Goal: Information Seeking & Learning: Learn about a topic

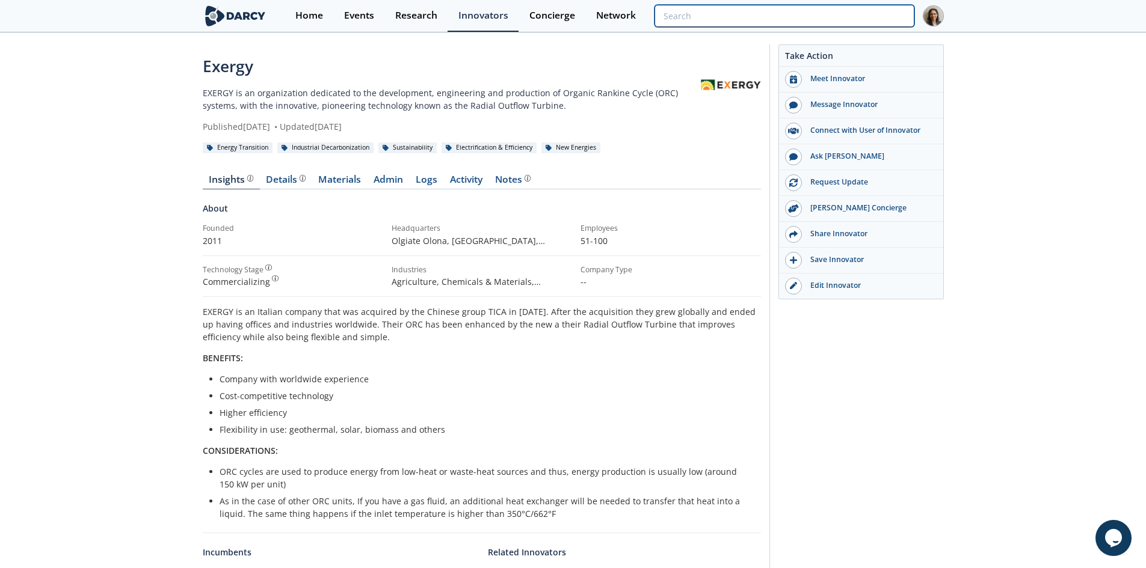
click at [862, 12] on input "search" at bounding box center [783, 16] width 259 height 22
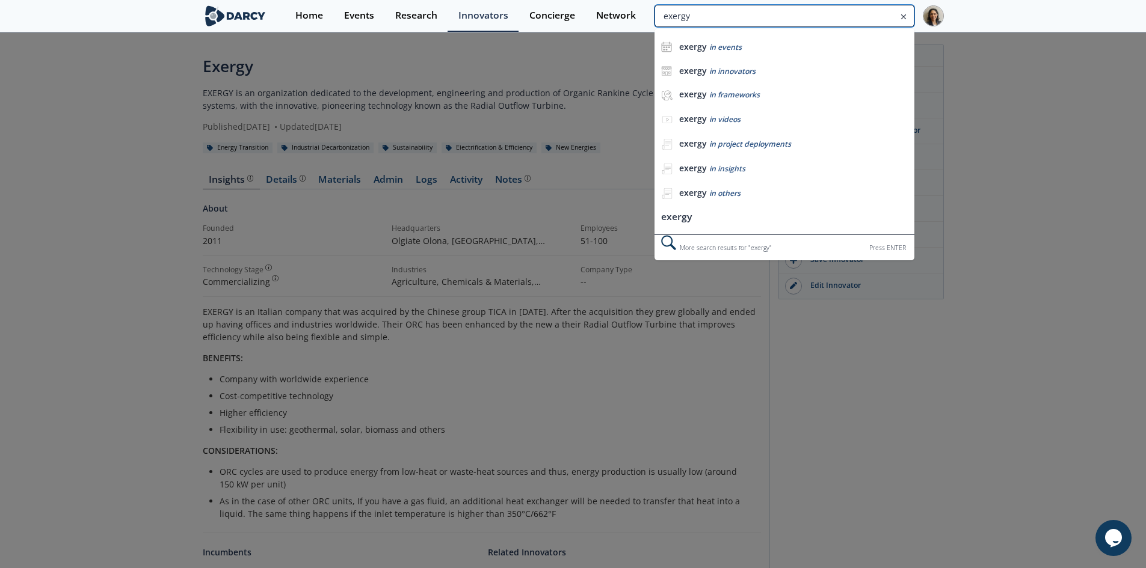
type input "exergy"
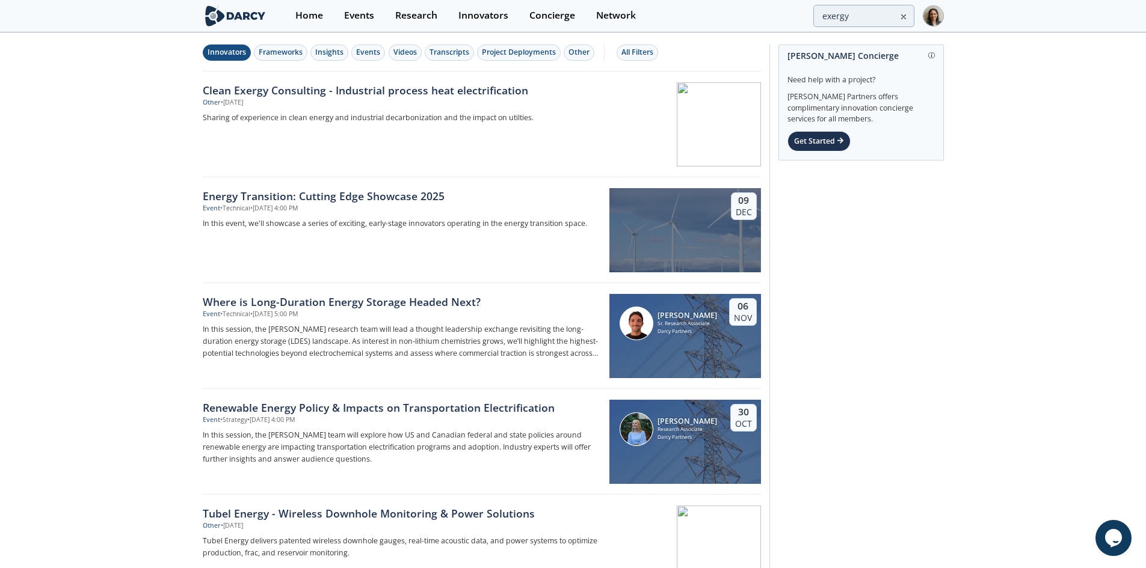
click at [249, 48] on button "Innovators" at bounding box center [227, 53] width 48 height 16
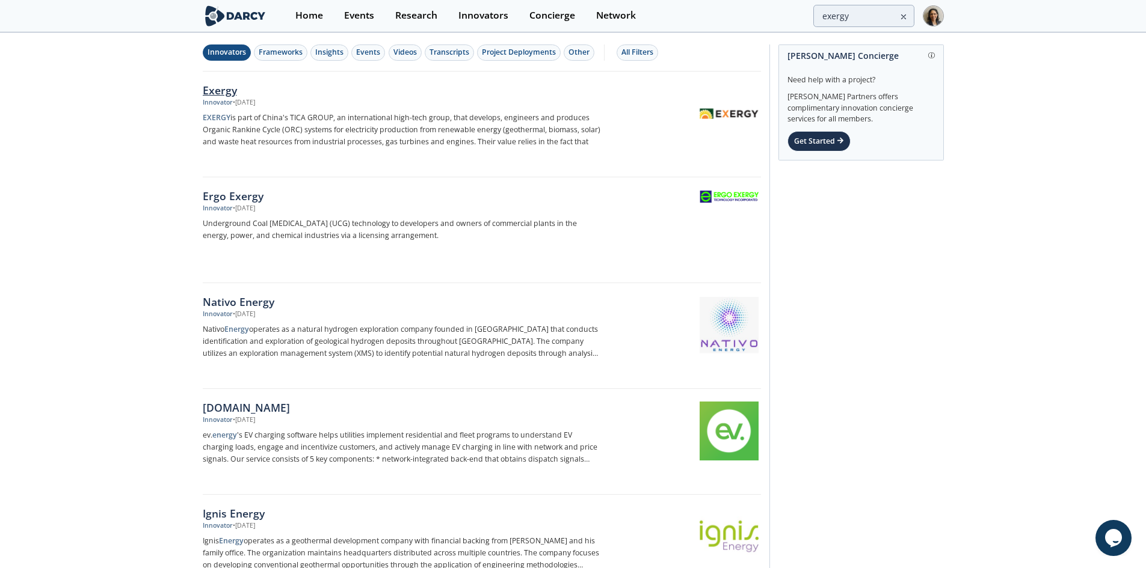
click at [398, 122] on p "EXERGY is part of China's TICA GROUP, an international high-tech group, that de…" at bounding box center [402, 130] width 398 height 36
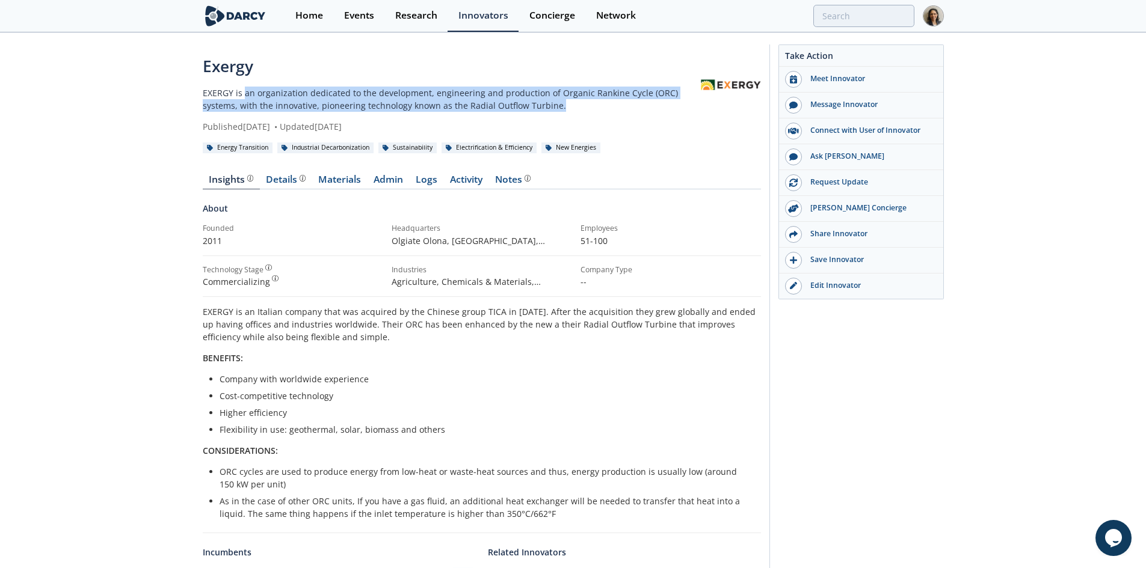
drag, startPoint x: 332, startPoint y: 97, endPoint x: 535, endPoint y: 103, distance: 203.4
click at [535, 103] on p "EXERGY is an organization dedicated to the development, engineering and product…" at bounding box center [452, 99] width 498 height 25
click at [512, 106] on p "EXERGY is an organization dedicated to the development, engineering and product…" at bounding box center [452, 99] width 498 height 25
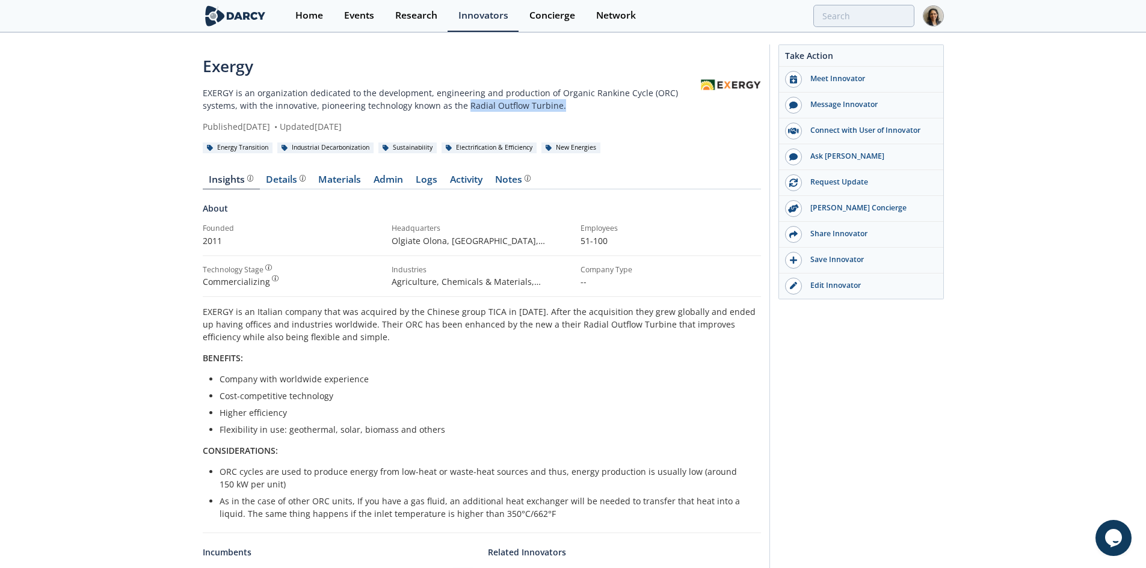
drag, startPoint x: 428, startPoint y: 109, endPoint x: 560, endPoint y: 110, distance: 132.3
click at [560, 110] on p "EXERGY is an organization dedicated to the development, engineering and product…" at bounding box center [452, 99] width 498 height 25
click at [501, 109] on p "EXERGY is an organization dedicated to the development, engineering and product…" at bounding box center [452, 99] width 498 height 25
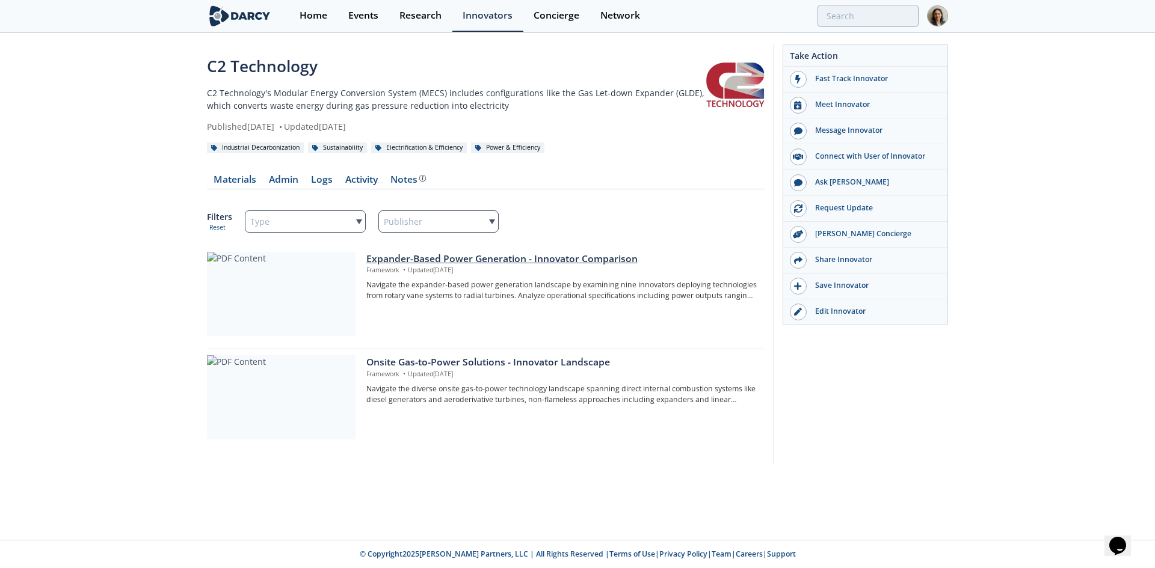
click at [240, 286] on div at bounding box center [281, 294] width 149 height 84
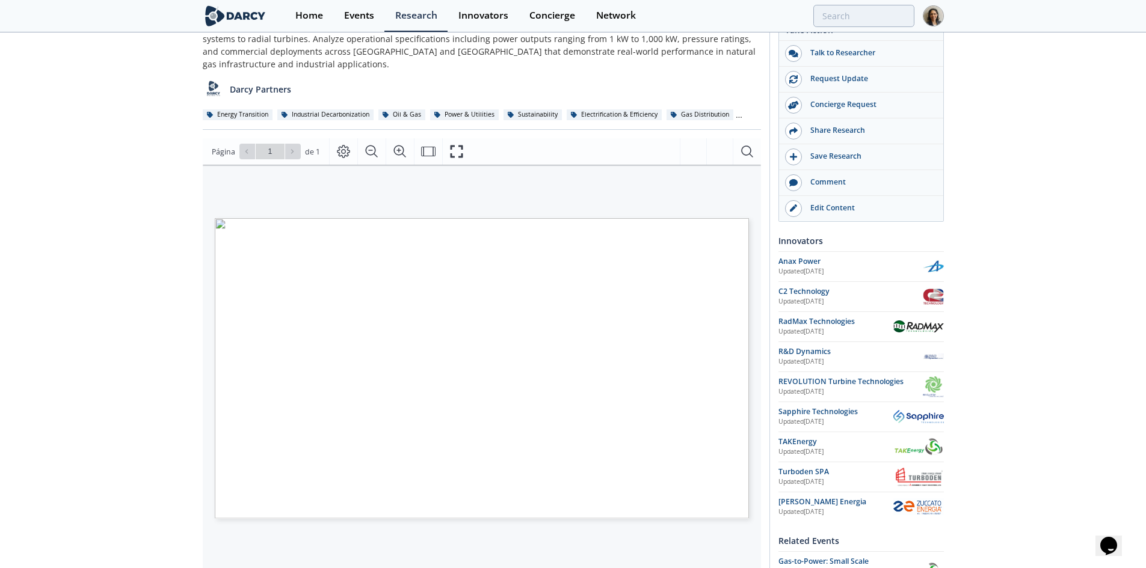
scroll to position [60, 0]
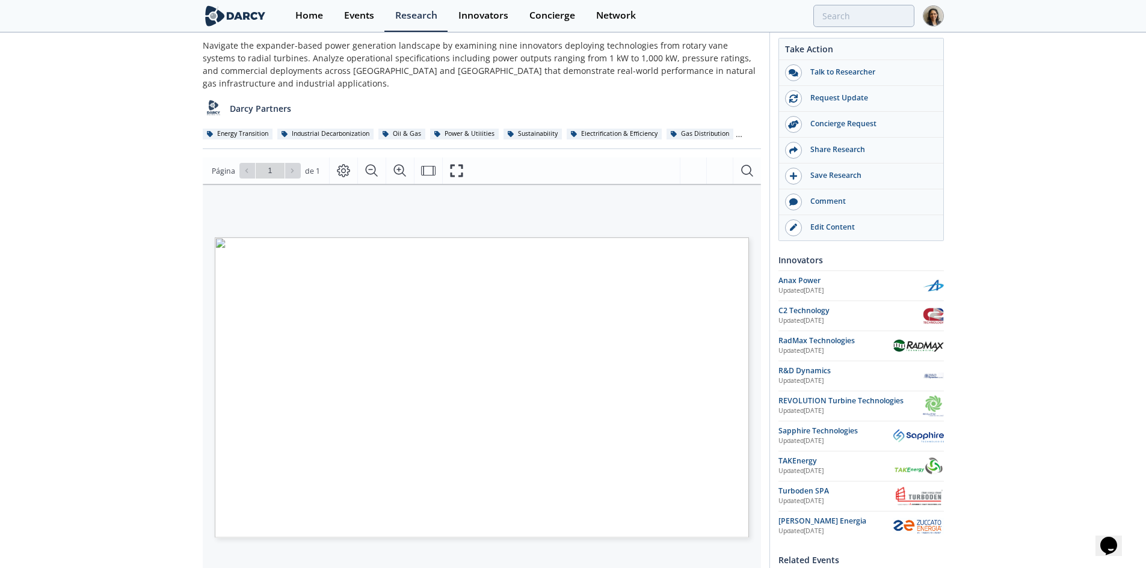
click at [929, 432] on img at bounding box center [918, 436] width 51 height 14
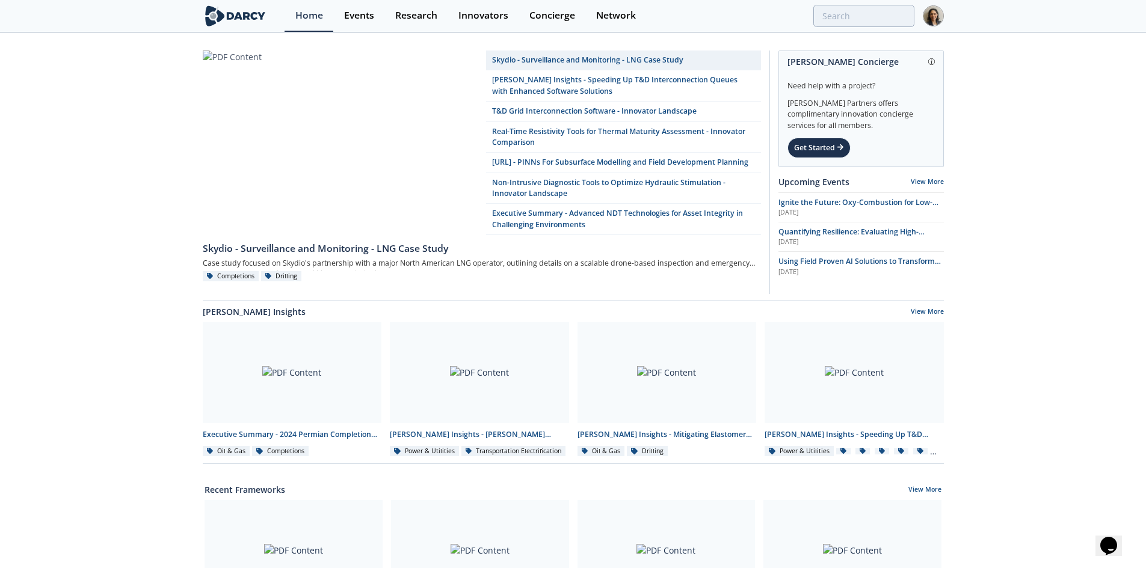
click at [825, 1] on div "Home Events Research Innovators Concierge Network" at bounding box center [614, 16] width 659 height 32
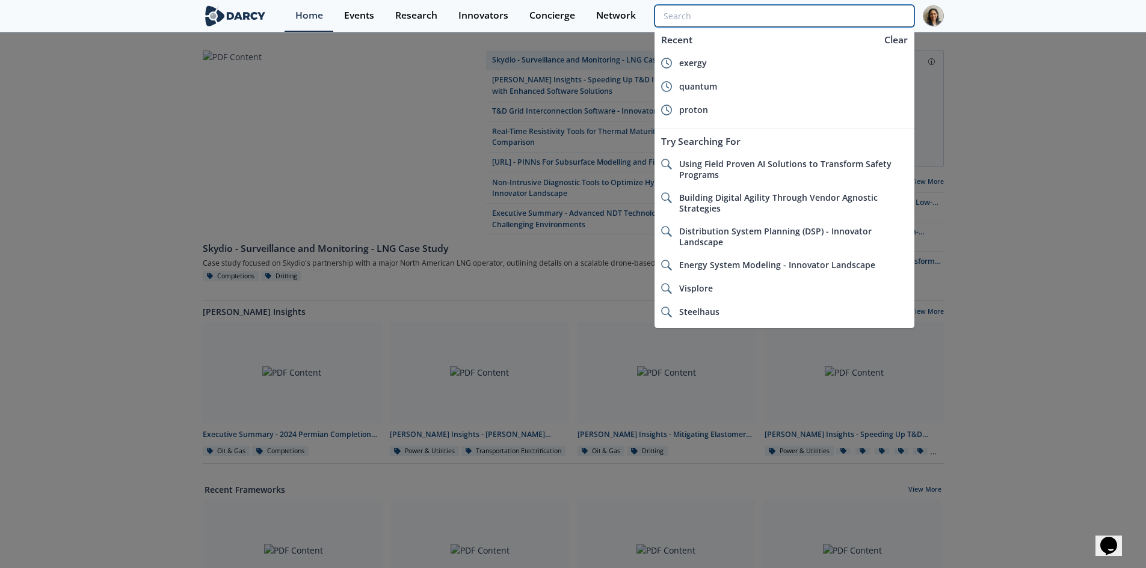
click at [831, 11] on input "search" at bounding box center [783, 16] width 259 height 22
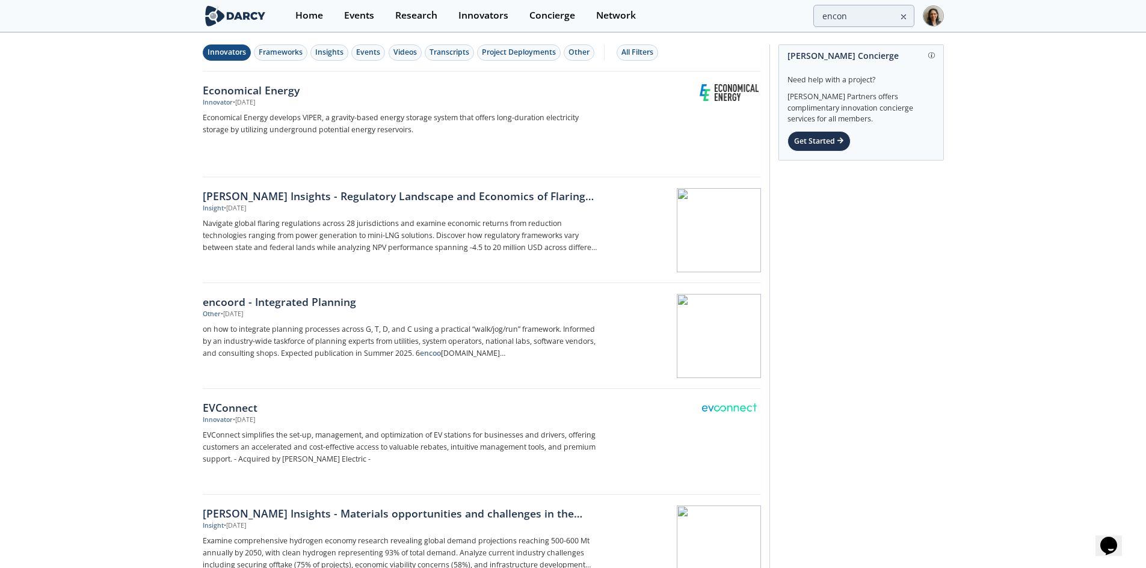
click at [224, 50] on div "Innovators" at bounding box center [227, 52] width 38 height 11
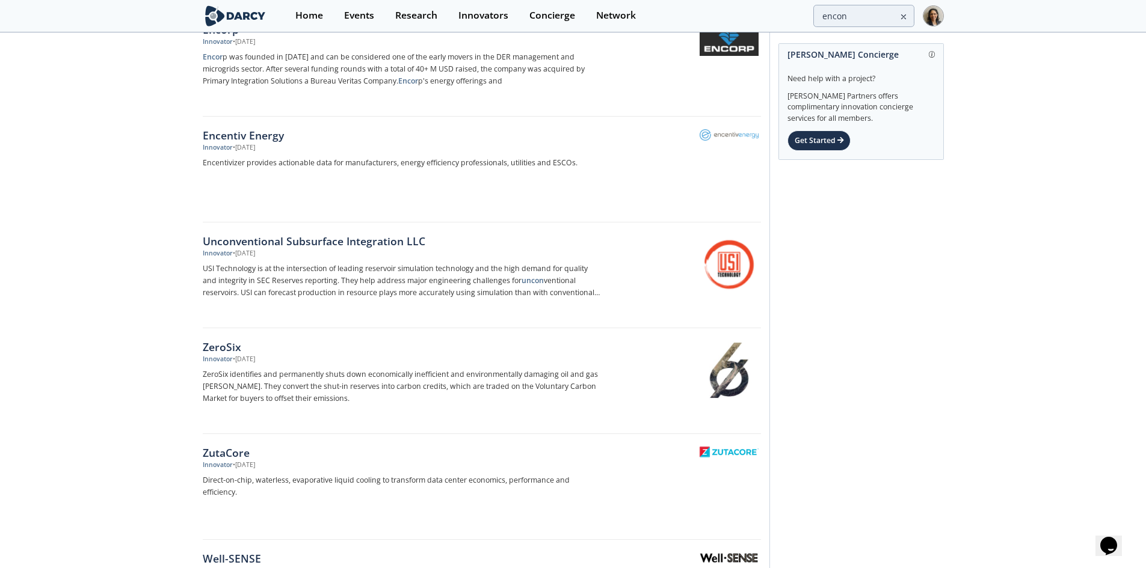
scroll to position [1023, 0]
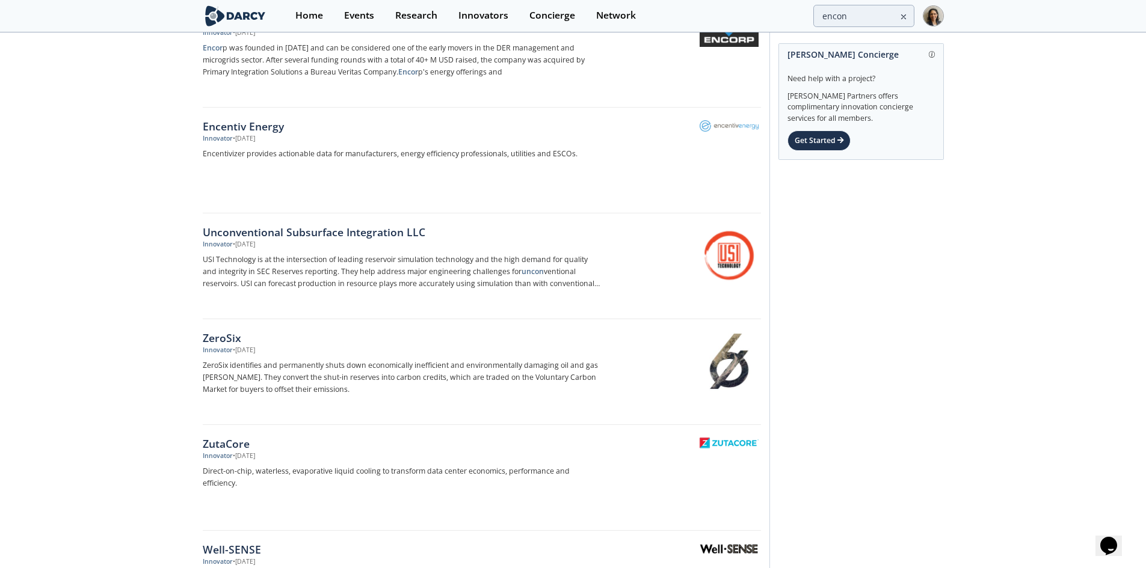
click at [845, 27] on div "Home Events Research Innovators Concierge Network encon" at bounding box center [614, 16] width 659 height 32
click at [846, 17] on input "encon" at bounding box center [783, 16] width 259 height 22
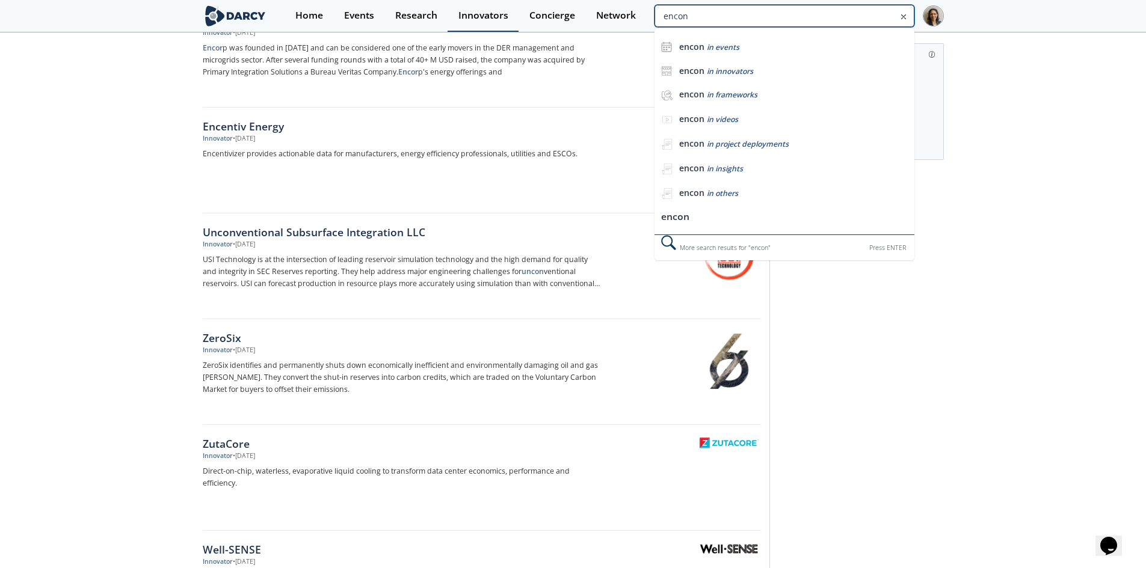
drag, startPoint x: 746, startPoint y: 18, endPoint x: 474, endPoint y: 13, distance: 271.9
click at [474, 13] on div "Home Events Research Innovators Concierge Network encon encon in events encon i…" at bounding box center [614, 16] width 659 height 32
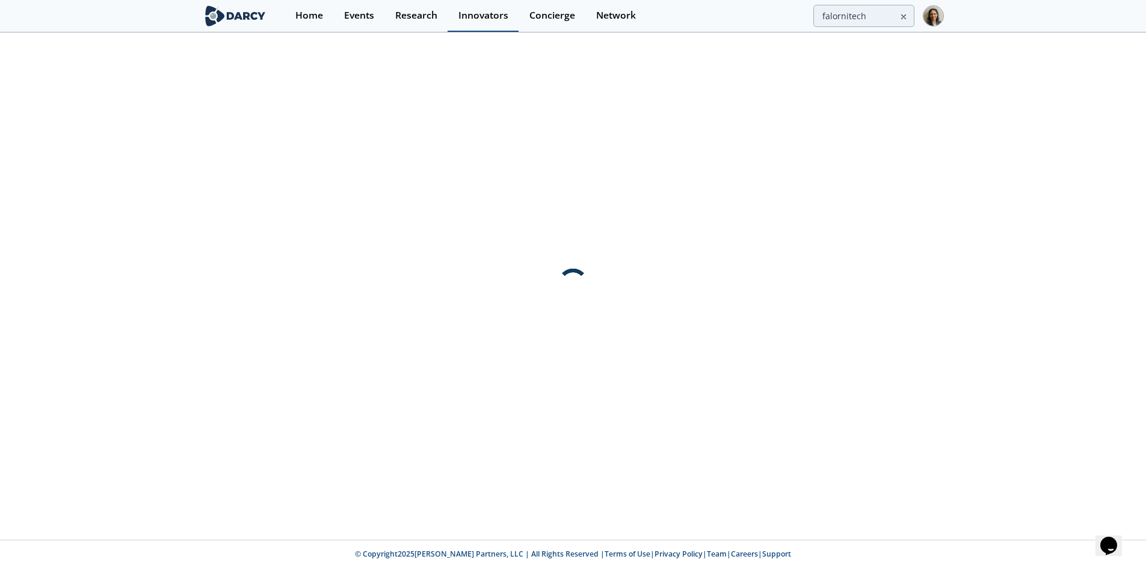
scroll to position [0, 0]
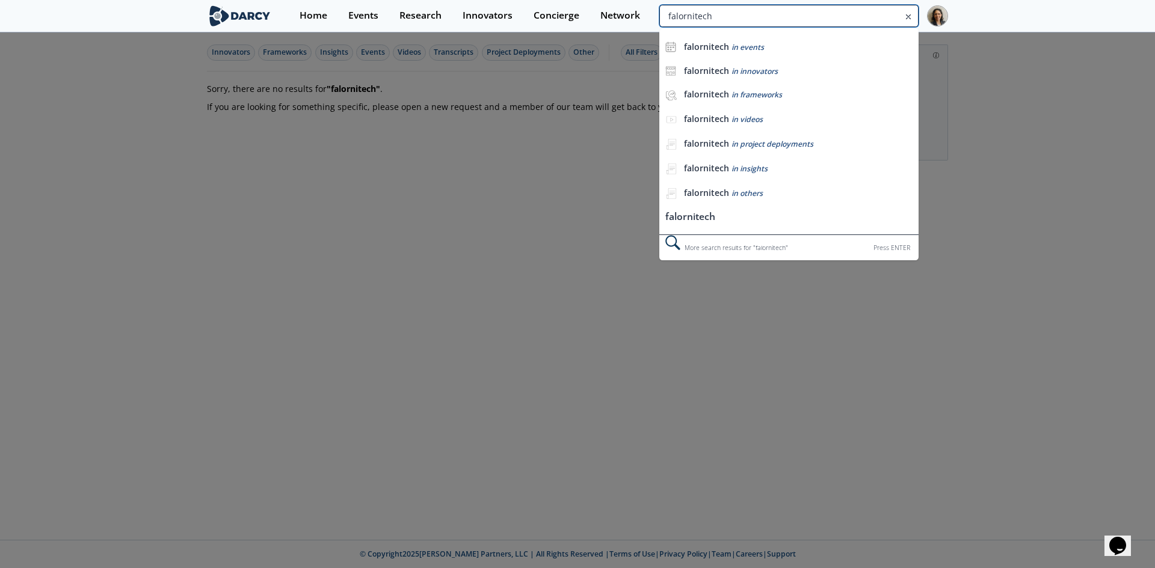
click at [851, 12] on input "falornitech" at bounding box center [788, 16] width 259 height 22
drag, startPoint x: 817, startPoint y: 11, endPoint x: 451, endPoint y: -1, distance: 367.1
click at [451, 0] on html "Home Events Research Innovators Concierge Network falornitech falornitech in ev…" at bounding box center [577, 284] width 1155 height 568
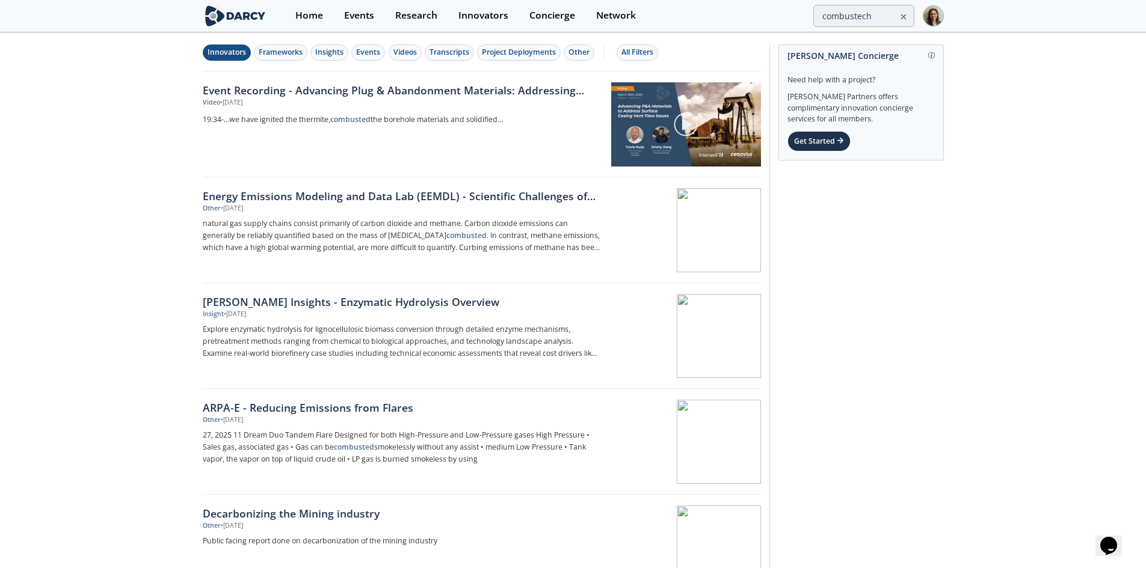
click at [230, 60] on button "Innovators" at bounding box center [227, 53] width 48 height 16
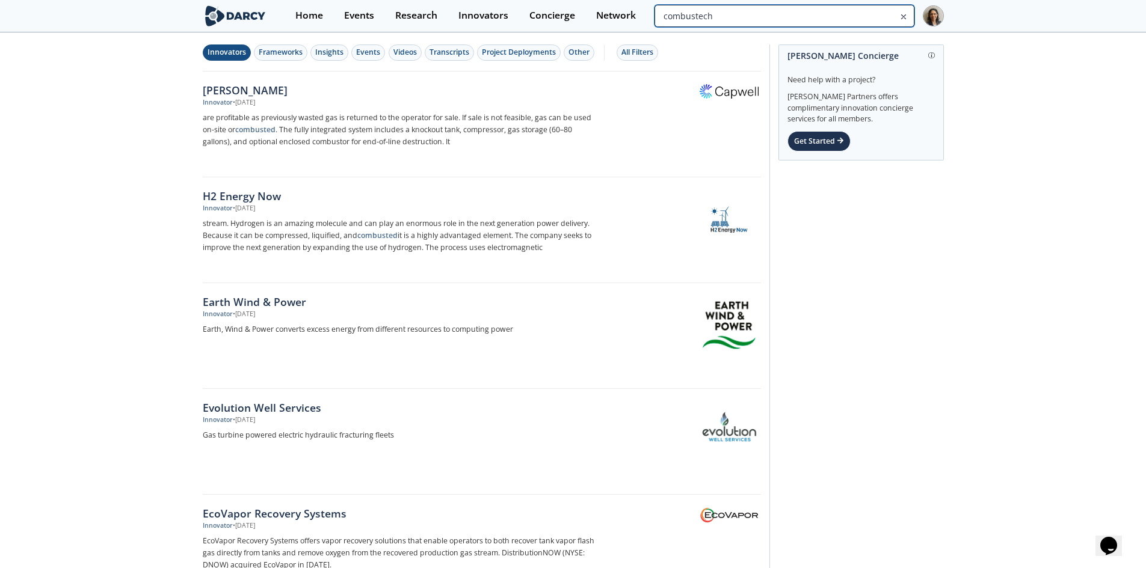
click at [834, 16] on input "combustech" at bounding box center [783, 16] width 259 height 22
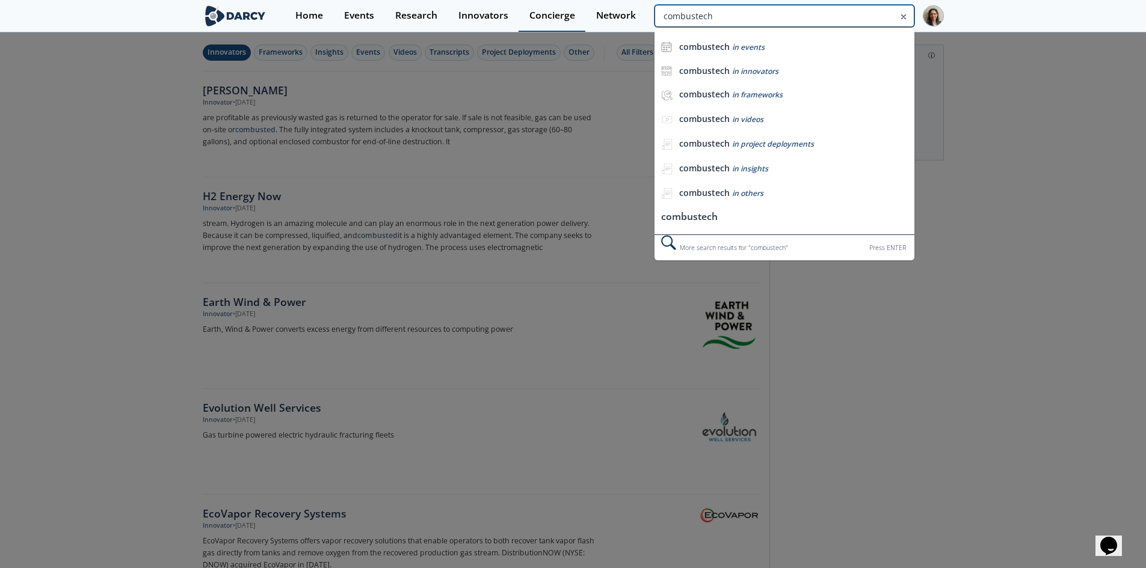
drag, startPoint x: 794, startPoint y: 12, endPoint x: 551, endPoint y: 17, distance: 243.1
click at [551, 17] on div "Home Events Research Innovators Concierge Network combustech combustech in even…" at bounding box center [614, 16] width 659 height 32
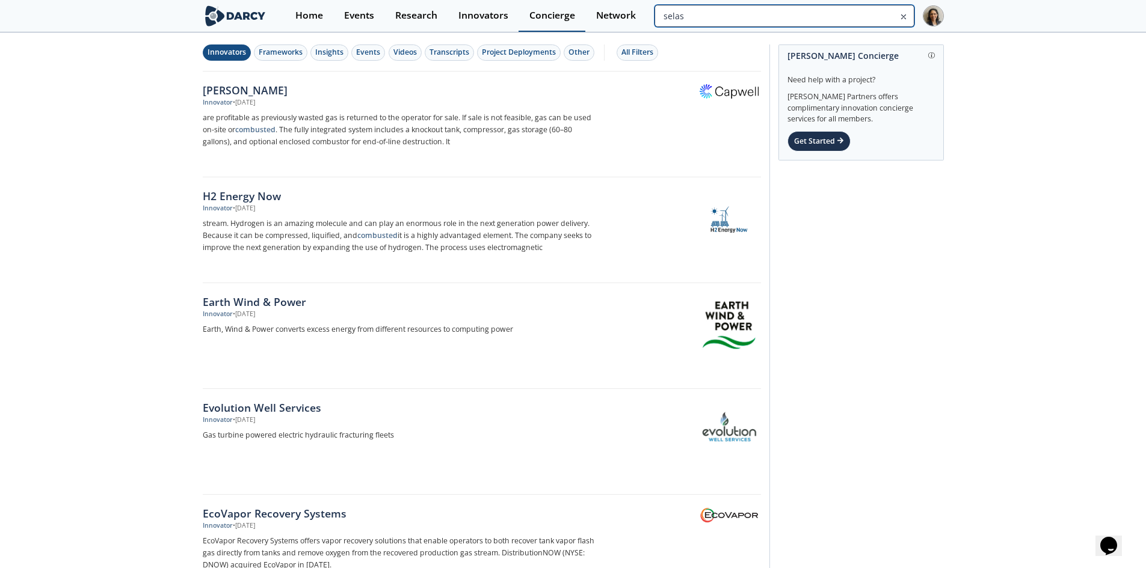
type input "selas"
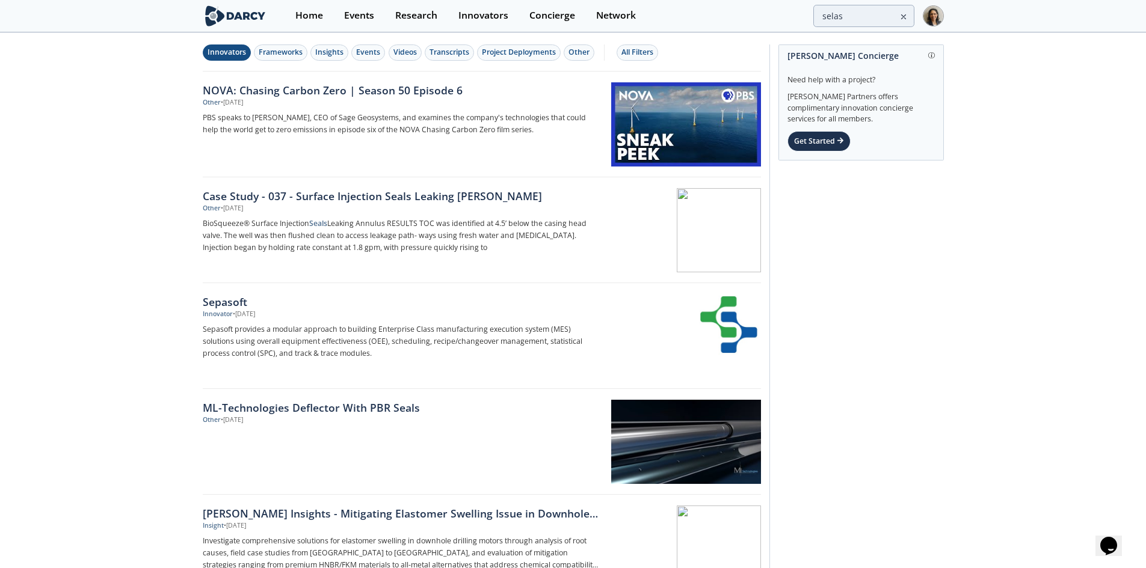
click at [239, 53] on div "Innovators" at bounding box center [227, 52] width 38 height 11
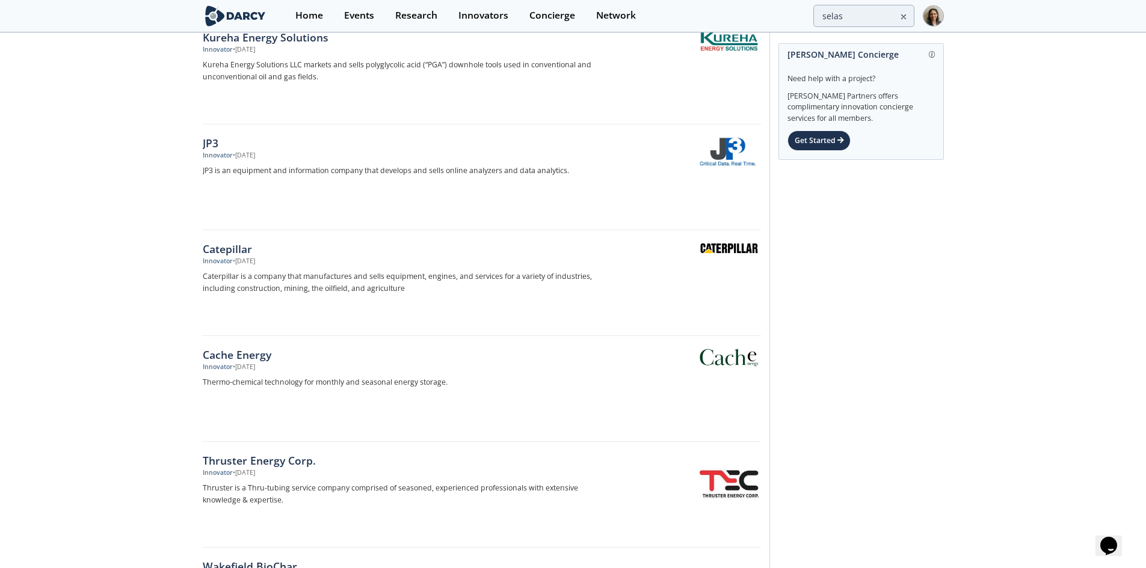
scroll to position [1624, 0]
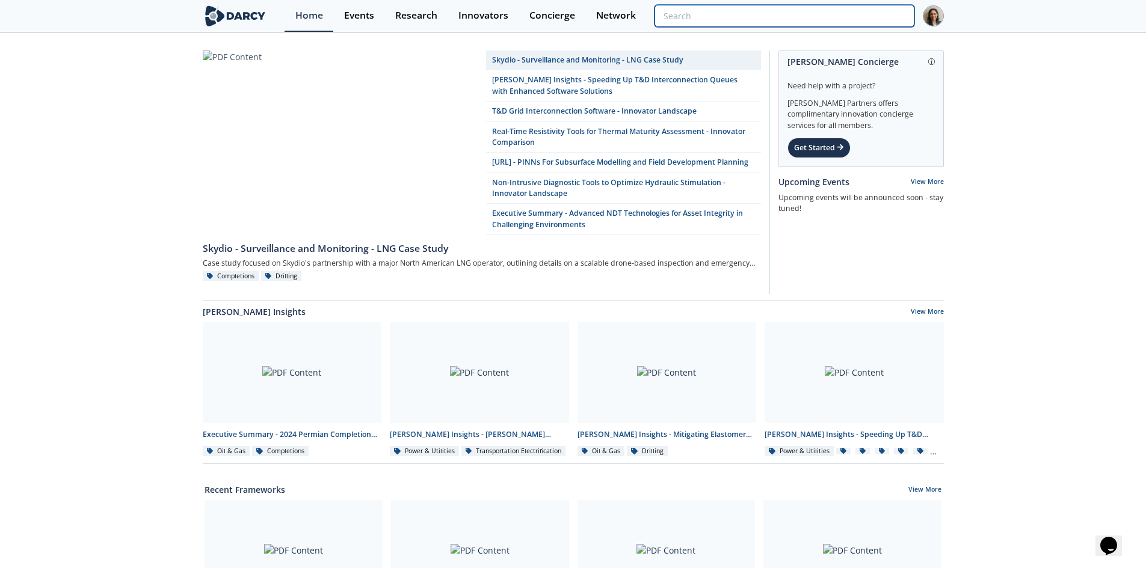
click at [852, 24] on input "search" at bounding box center [783, 16] width 259 height 22
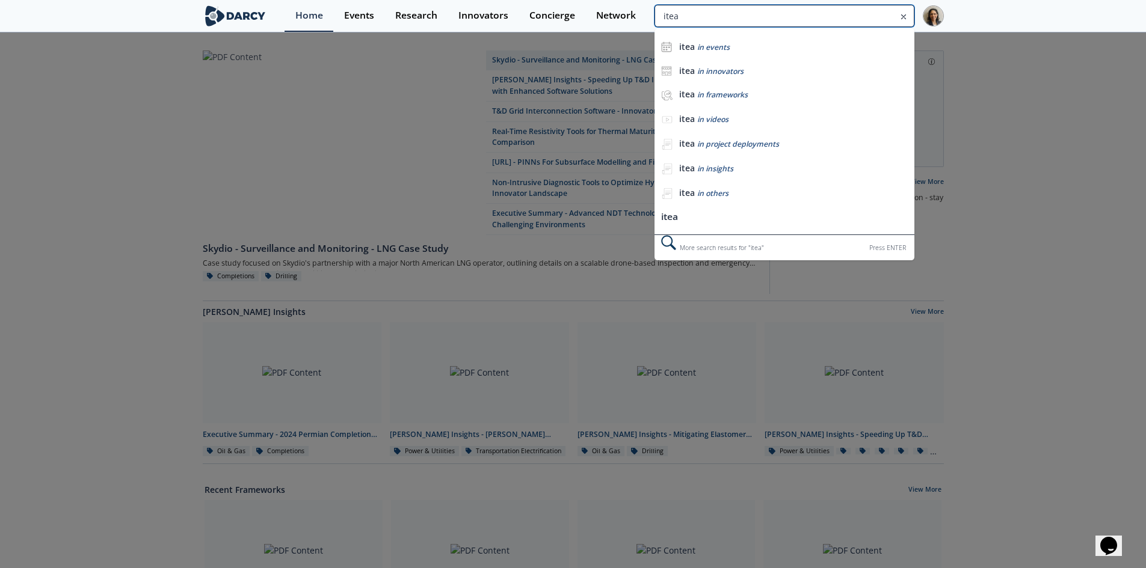
type input "itea"
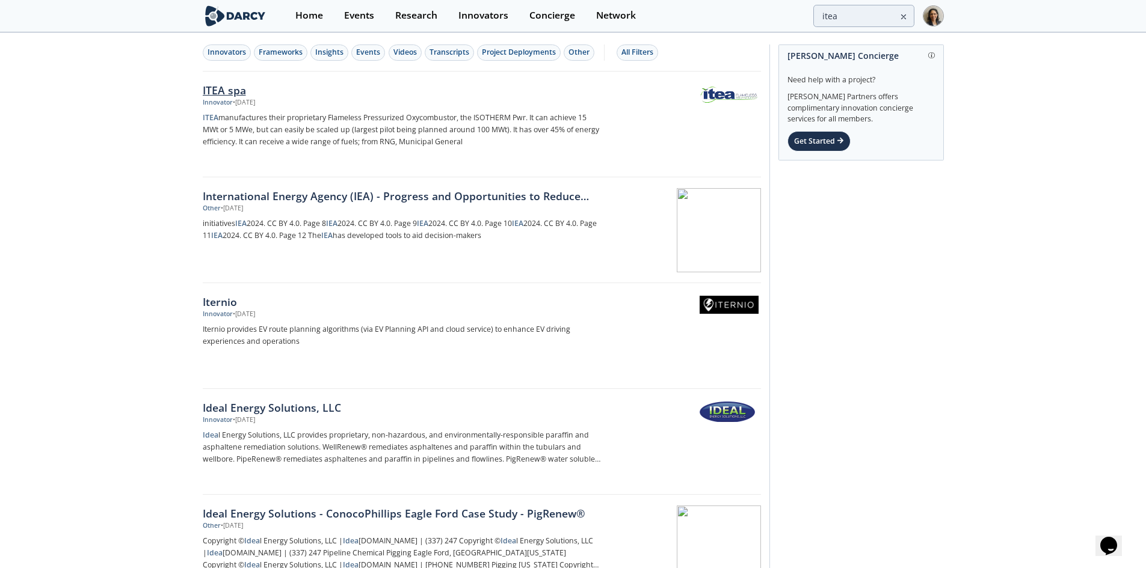
click at [489, 108] on div "ITEA spa Innovator • [DATE] ITEA manufactures their proprietary Flameless Press…" at bounding box center [406, 124] width 407 height 84
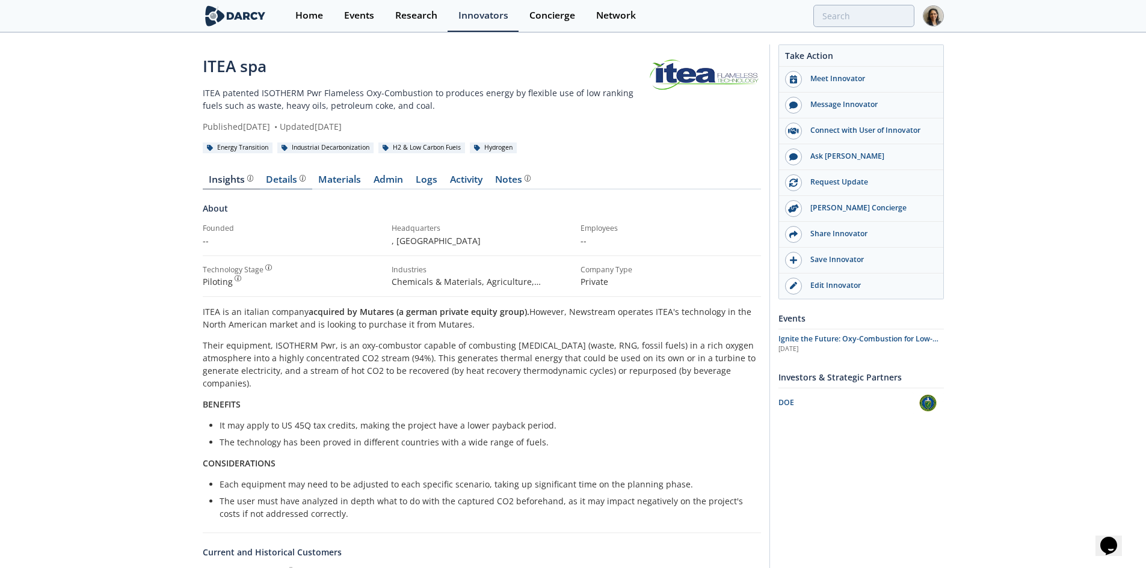
click at [292, 181] on div "Details" at bounding box center [286, 180] width 40 height 10
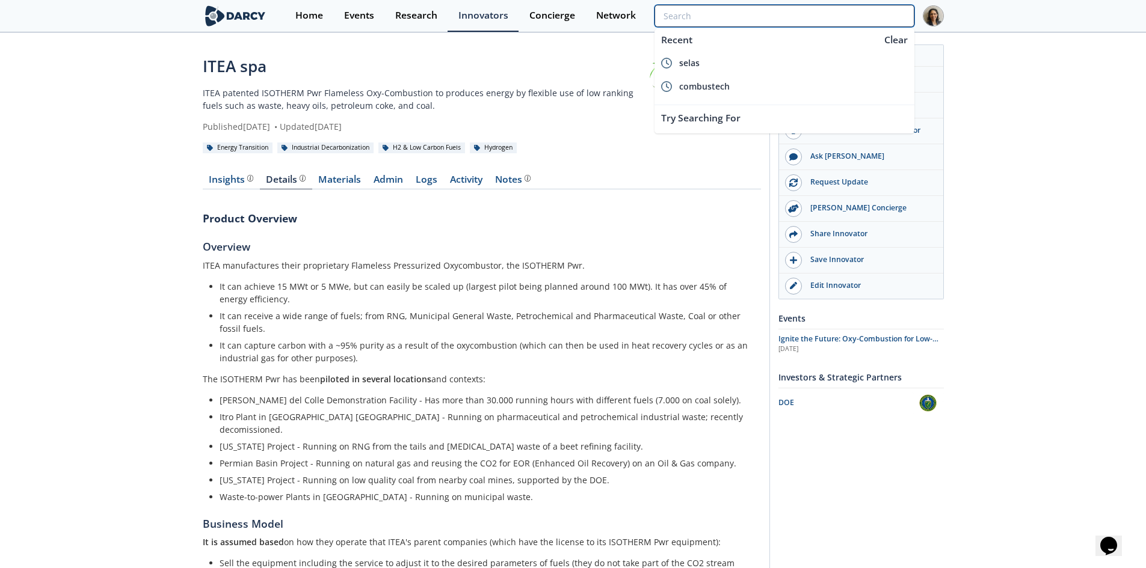
click at [854, 8] on input "search" at bounding box center [783, 16] width 259 height 22
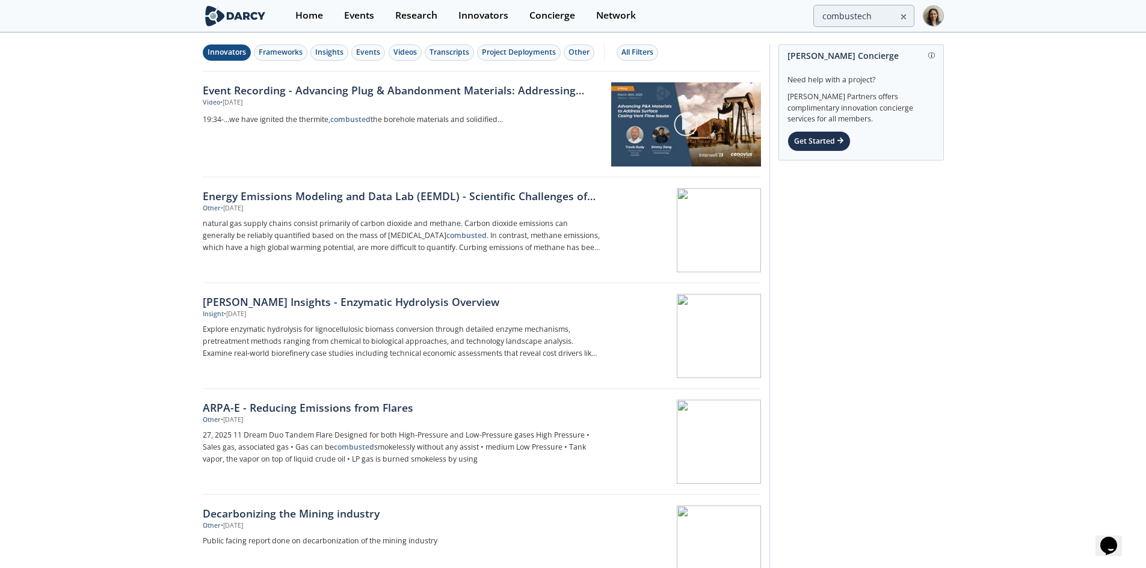
click at [247, 58] on button "Innovators" at bounding box center [227, 53] width 48 height 16
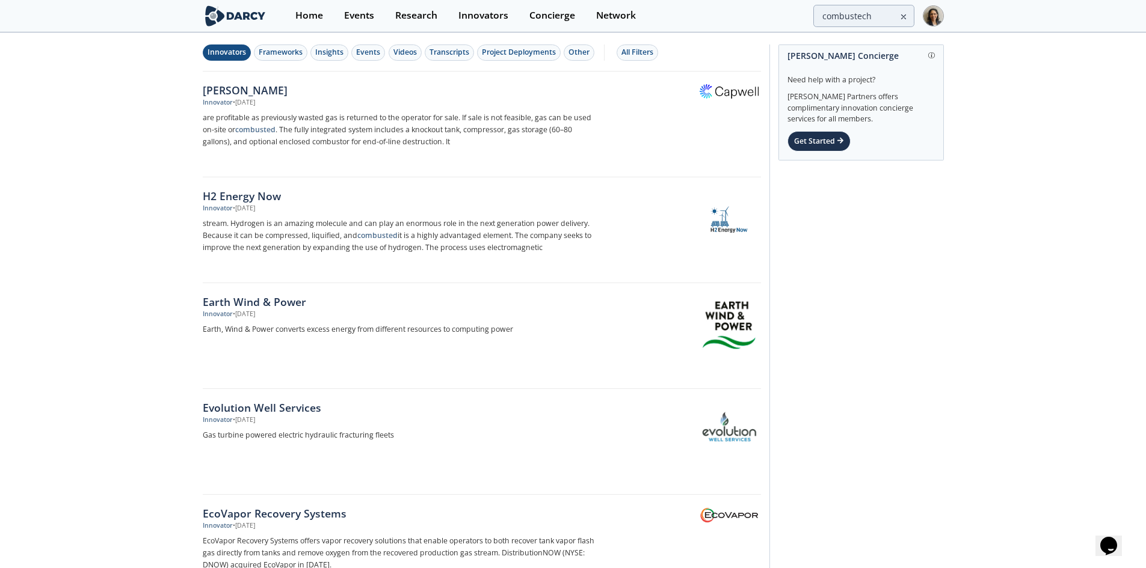
click at [850, 27] on div "Home Events Research Innovators Concierge Network combustech" at bounding box center [614, 16] width 659 height 32
click at [852, 20] on input "combustech" at bounding box center [783, 16] width 259 height 22
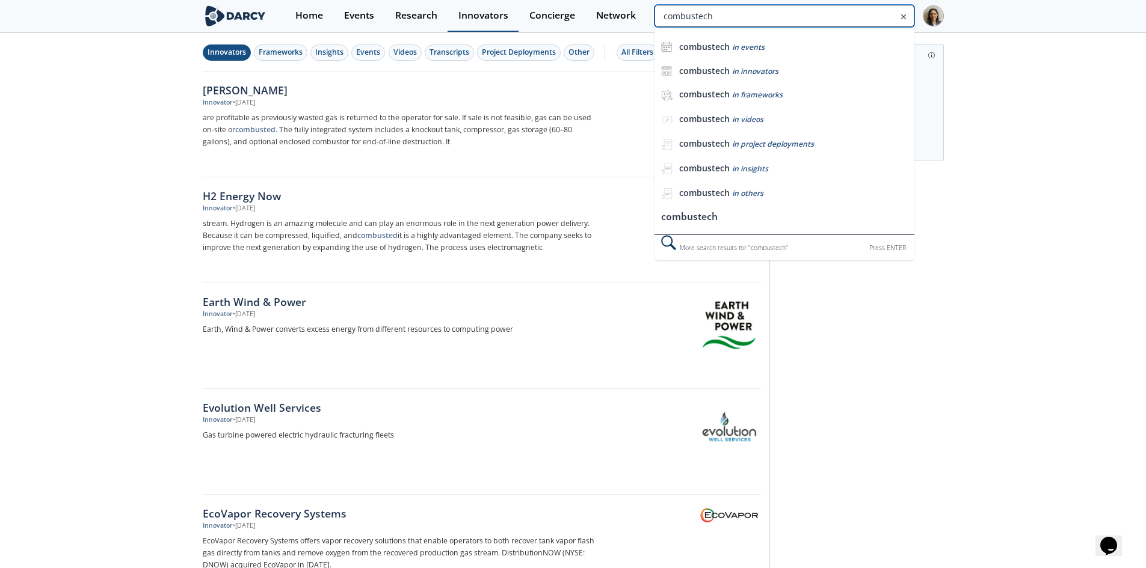
drag, startPoint x: 821, startPoint y: 13, endPoint x: 451, endPoint y: 13, distance: 370.5
click at [451, 13] on div "Home Events Research Innovators Concierge Network combustech combustech in even…" at bounding box center [614, 16] width 659 height 32
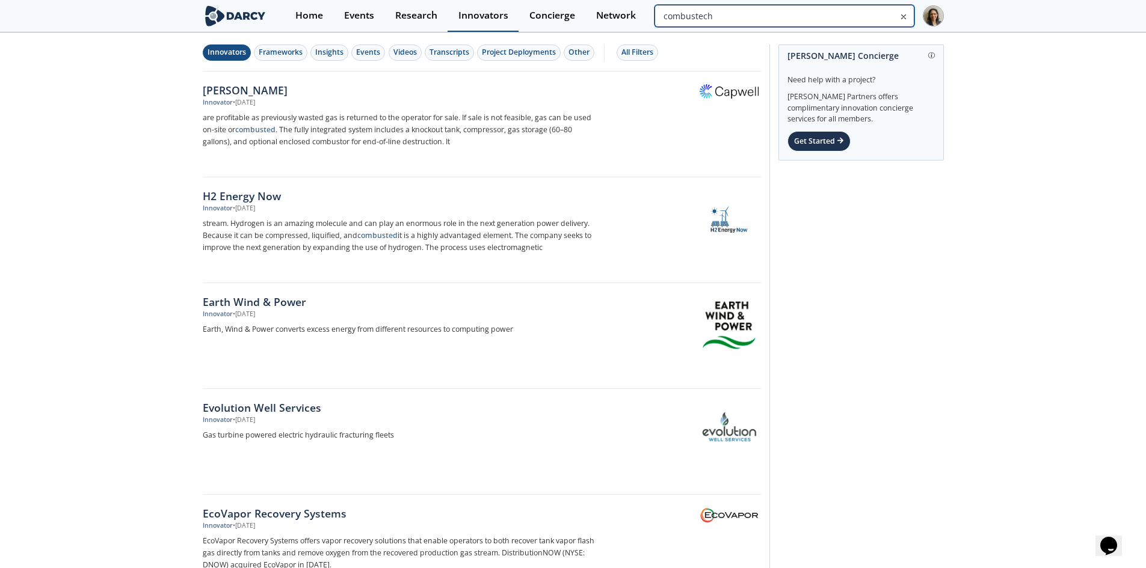
paste input "CombusT"
type input "CombusTech"
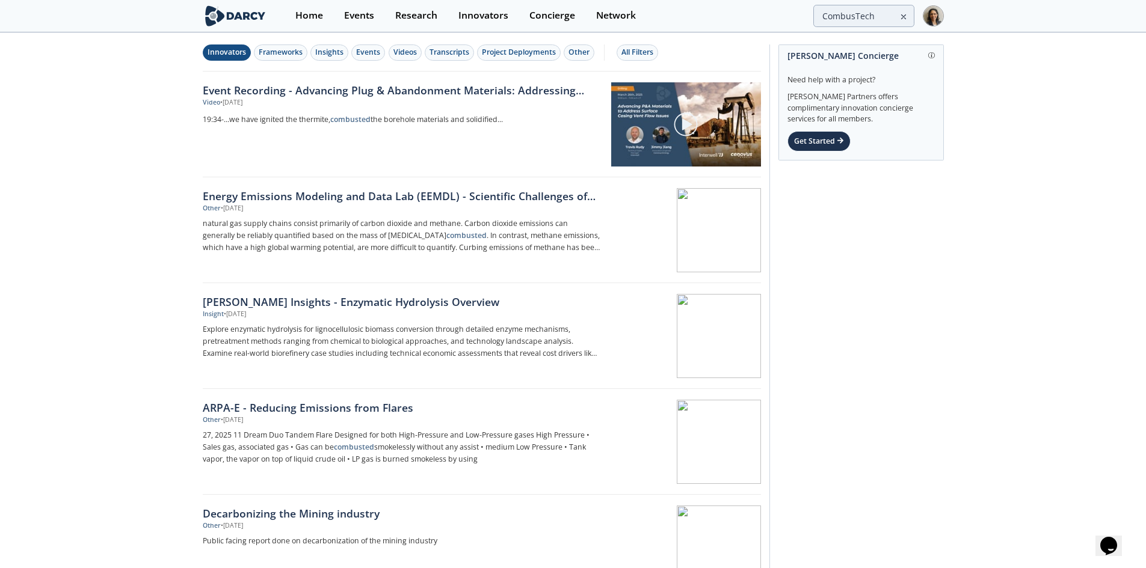
click at [243, 51] on div "Innovators" at bounding box center [227, 52] width 38 height 11
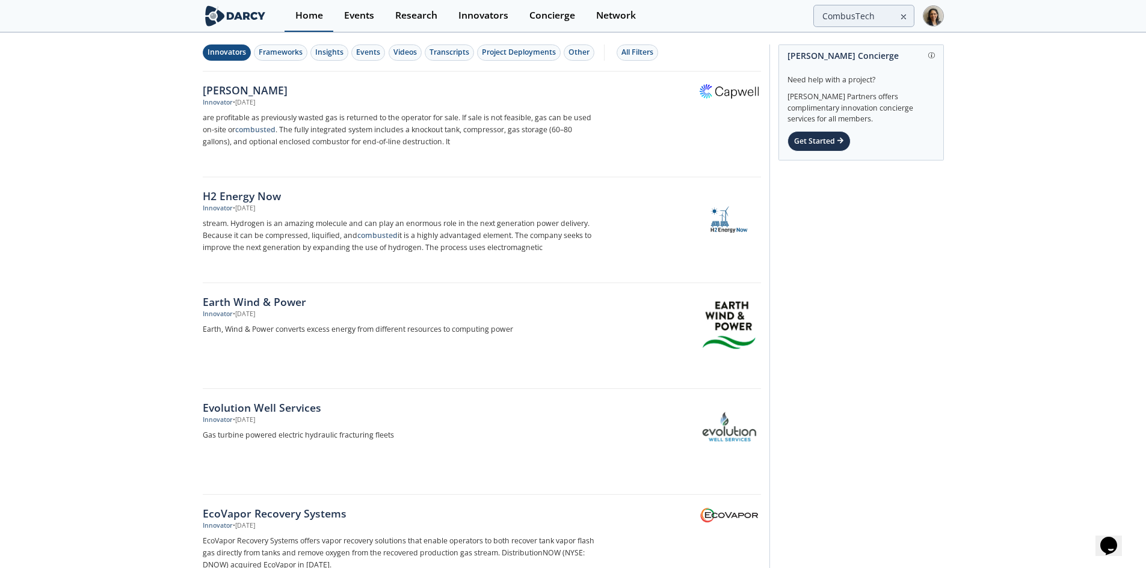
click at [296, 11] on div "Home" at bounding box center [309, 16] width 28 height 10
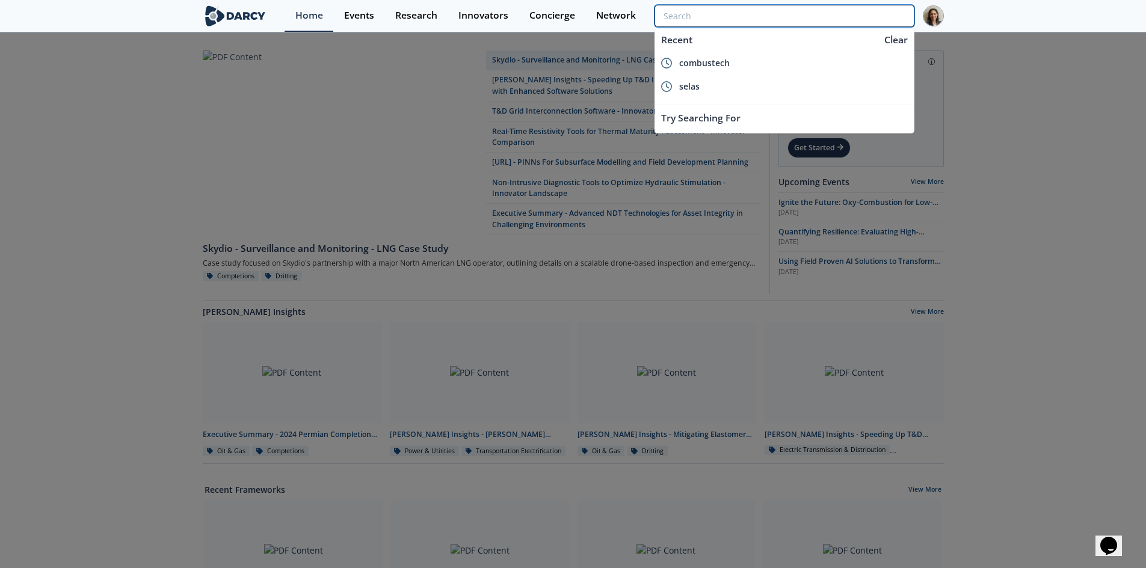
click at [854, 17] on input "search" at bounding box center [783, 16] width 259 height 22
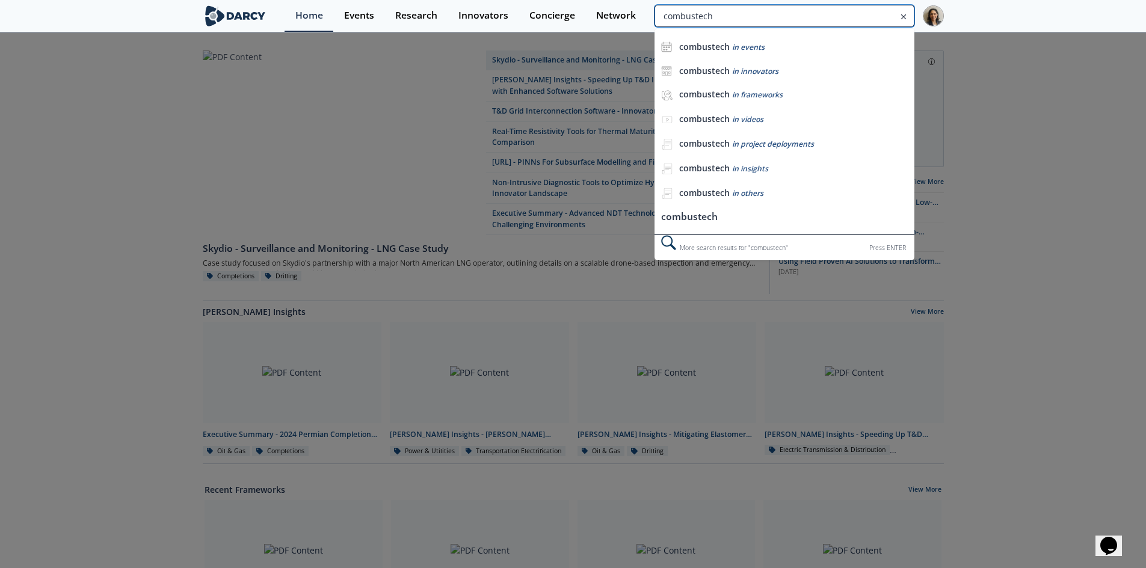
type input "combustech"
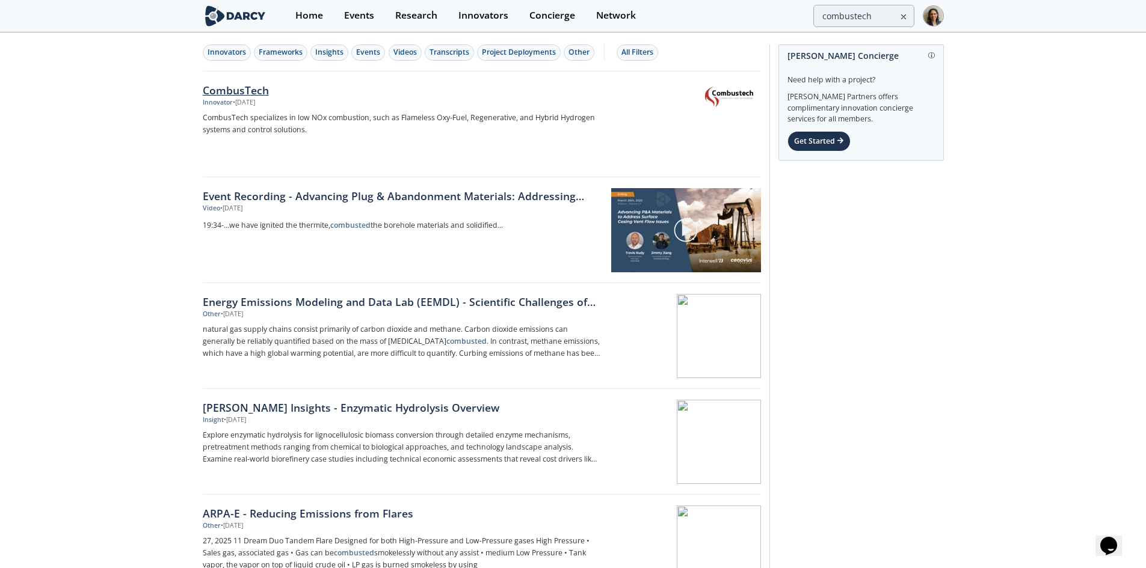
click at [370, 103] on div "Innovator • Sep 1, 2025" at bounding box center [402, 103] width 398 height 10
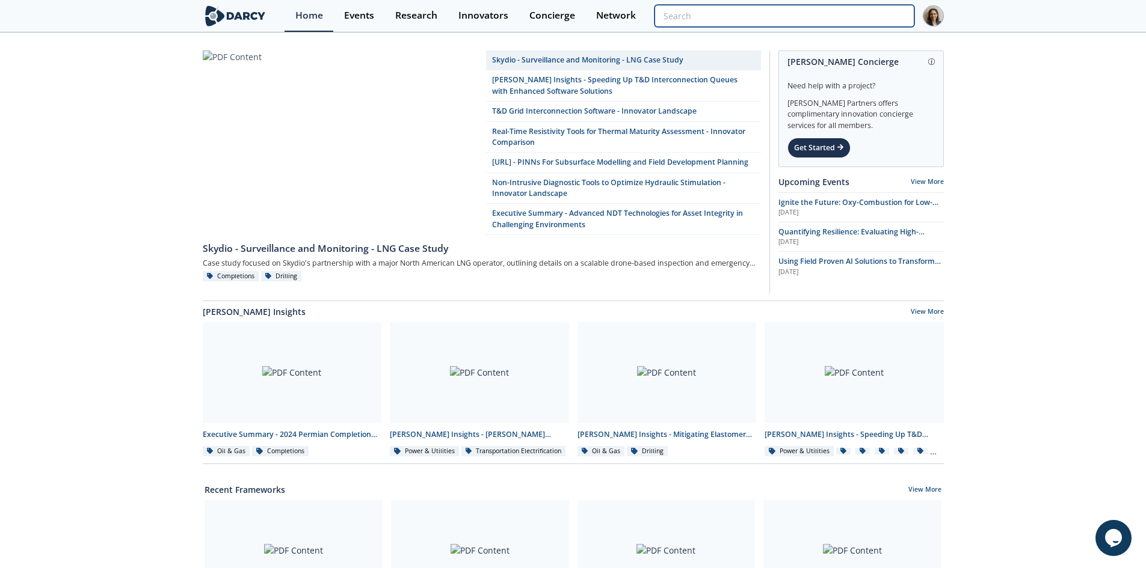
click at [848, 16] on input "search" at bounding box center [783, 16] width 259 height 22
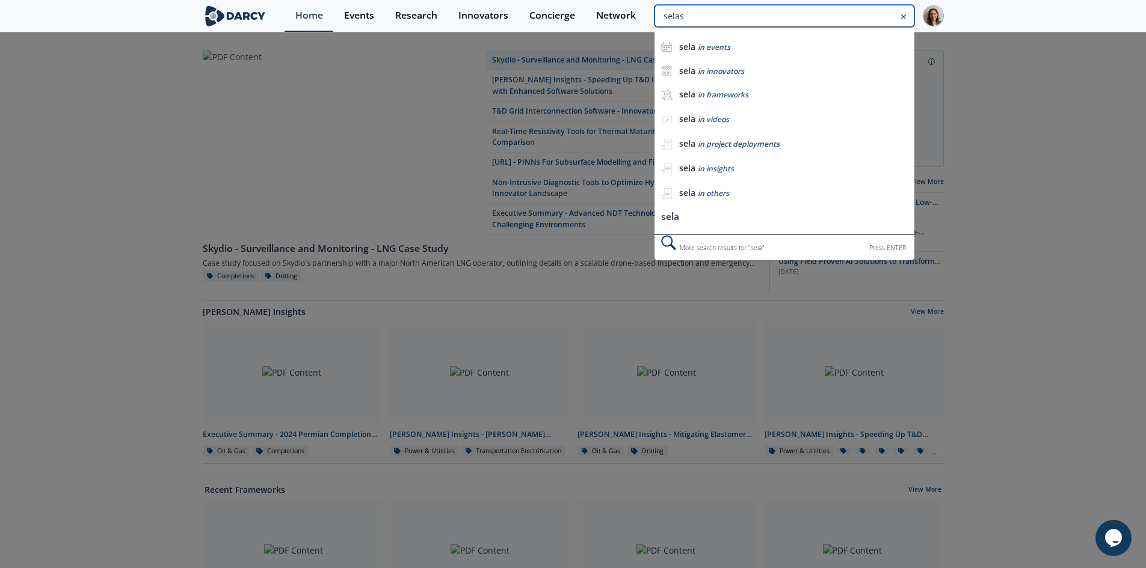
type input "selas"
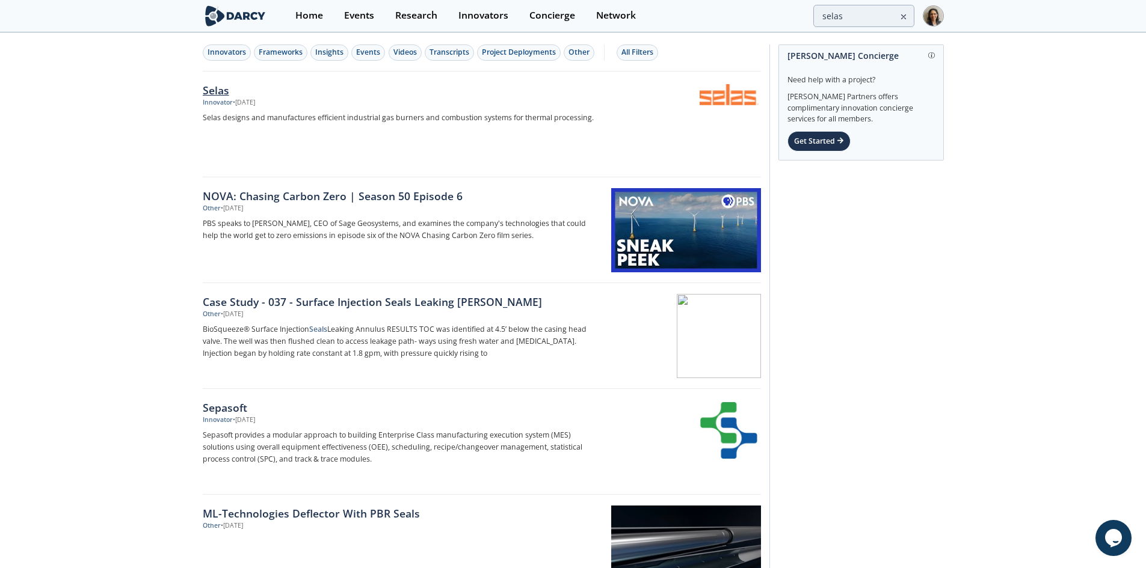
click at [523, 128] on div "Selas Innovator • [DATE] Selas designs and manufactures efficient industrial ga…" at bounding box center [406, 124] width 407 height 84
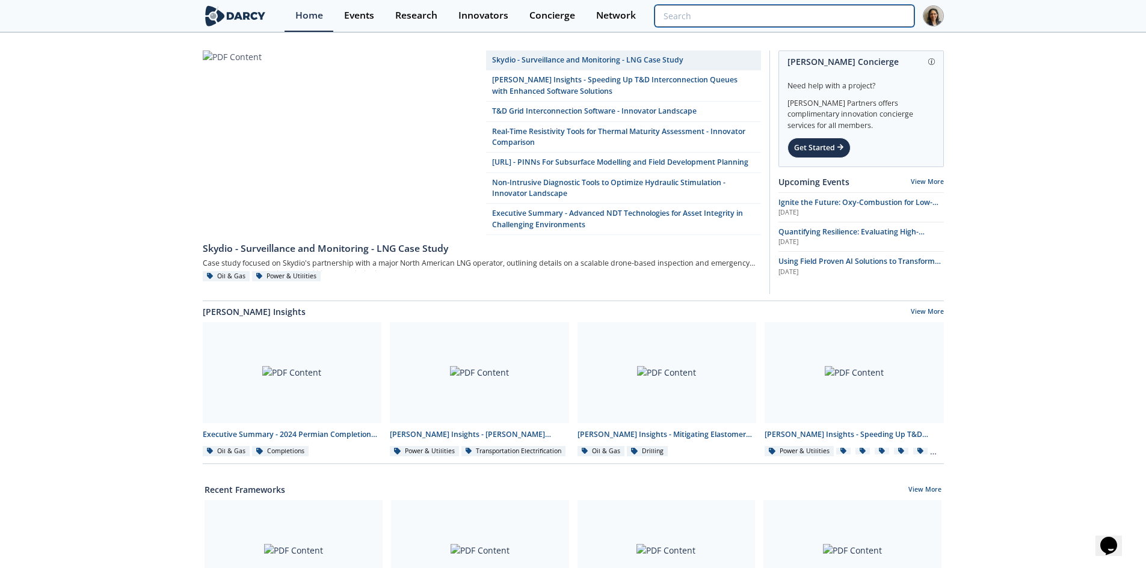
click at [838, 17] on input "search" at bounding box center [783, 16] width 259 height 22
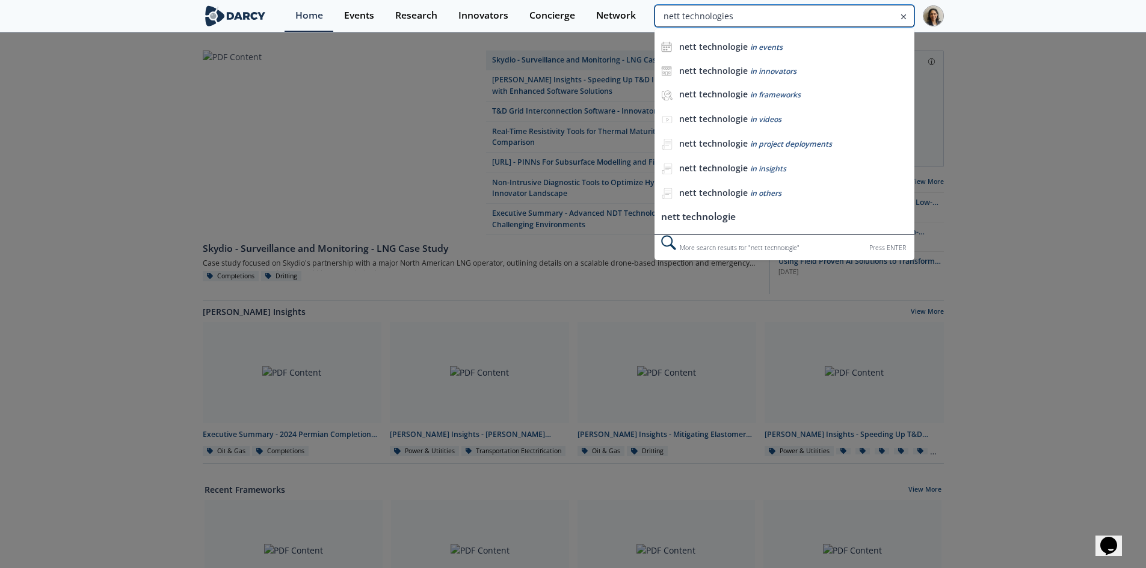
type input "nett technologies"
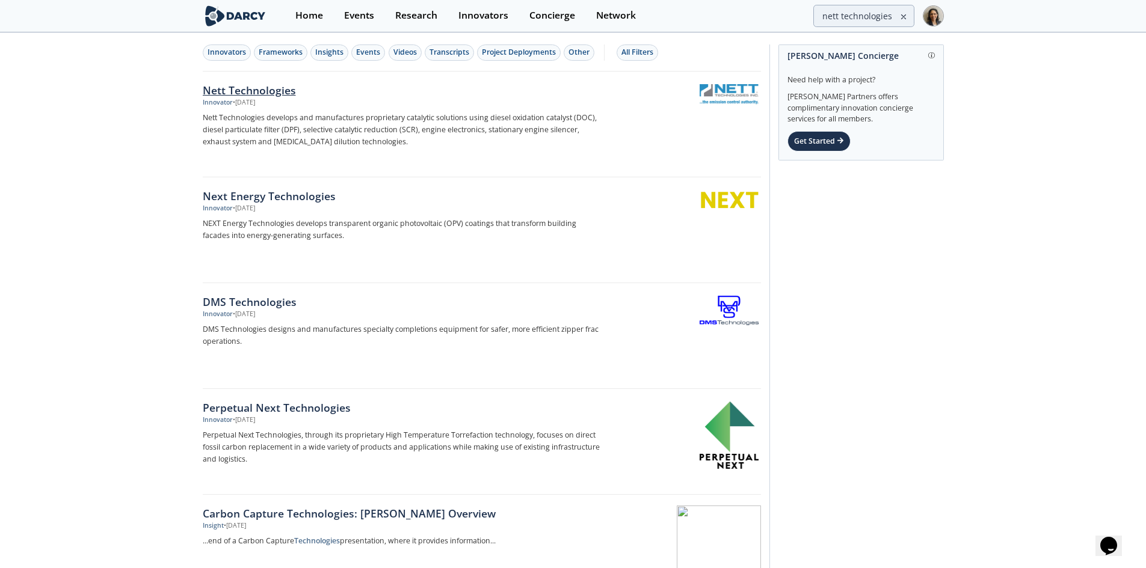
click at [208, 140] on p "Nett Technologies develops and manufactures proprietary catalytic solutions usi…" at bounding box center [402, 130] width 398 height 36
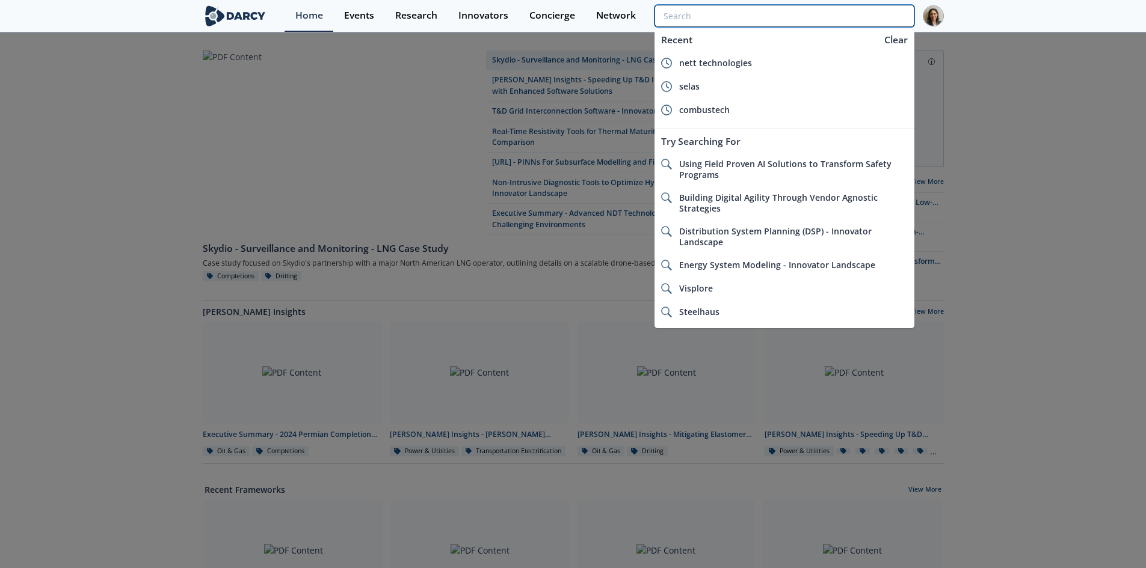
click at [861, 20] on input "search" at bounding box center [783, 16] width 259 height 22
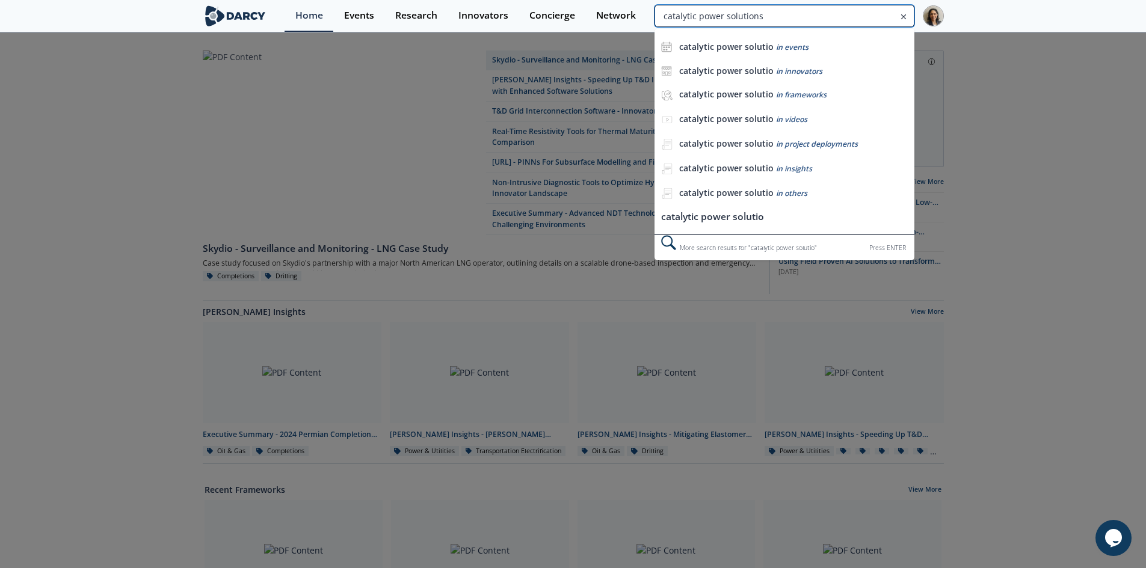
type input "catalytic power solutions"
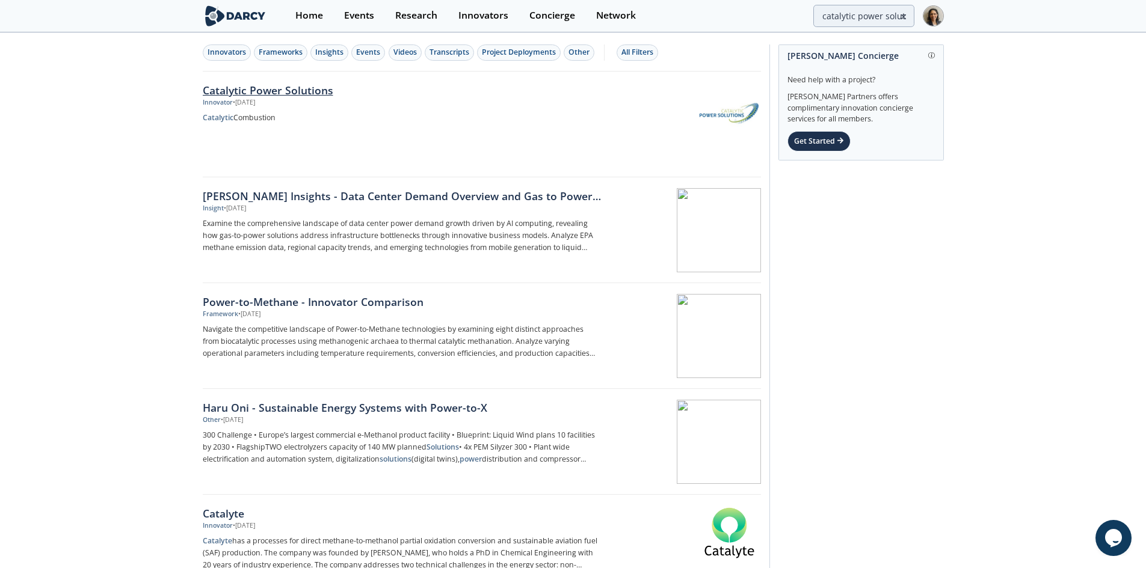
click at [283, 87] on div "Catalytic Power Solutions" at bounding box center [402, 90] width 398 height 16
